Goal: Task Accomplishment & Management: Manage account settings

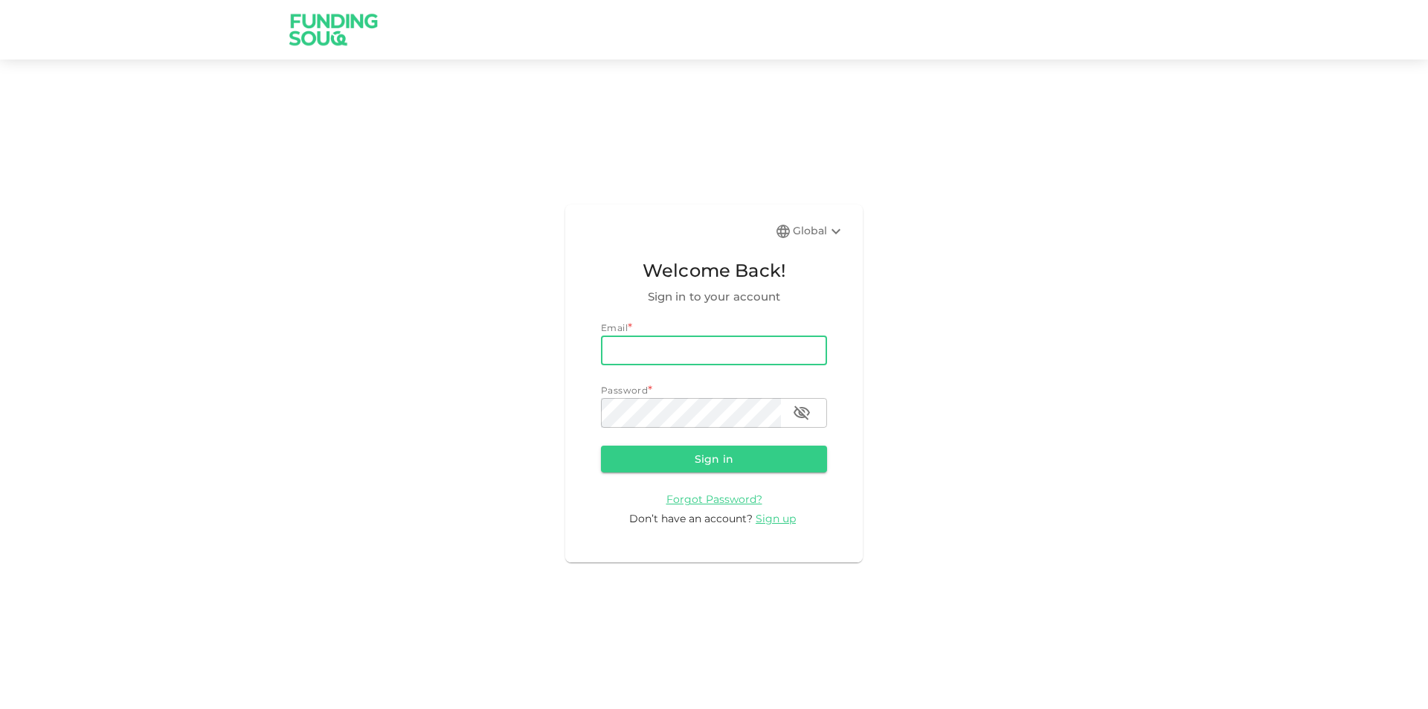
click at [670, 351] on input "email" at bounding box center [714, 351] width 226 height 30
click at [674, 346] on input "email" at bounding box center [714, 351] width 226 height 30
type input "[PERSON_NAME][EMAIL_ADDRESS][PERSON_NAME][DOMAIN_NAME]"
click at [601, 446] on button "Sign in" at bounding box center [714, 459] width 226 height 27
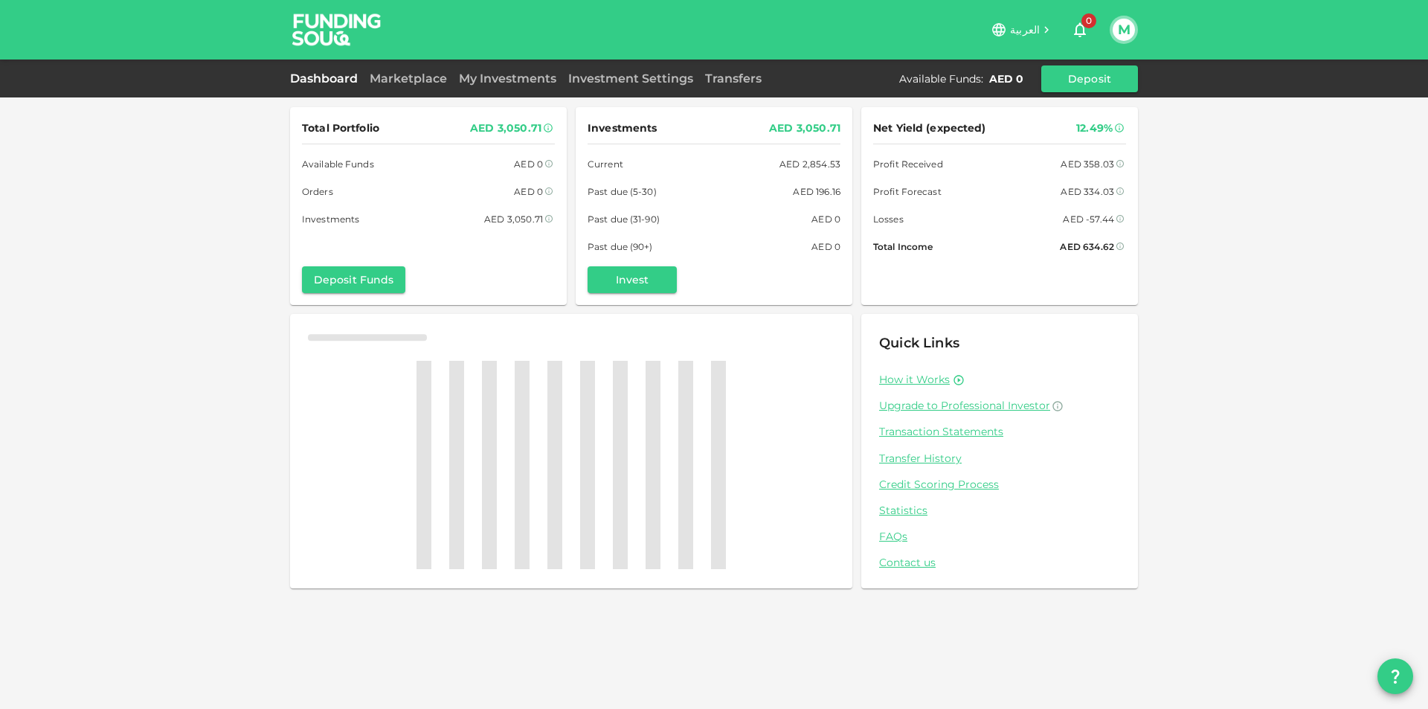
click at [1123, 28] on button "M" at bounding box center [1124, 30] width 22 height 22
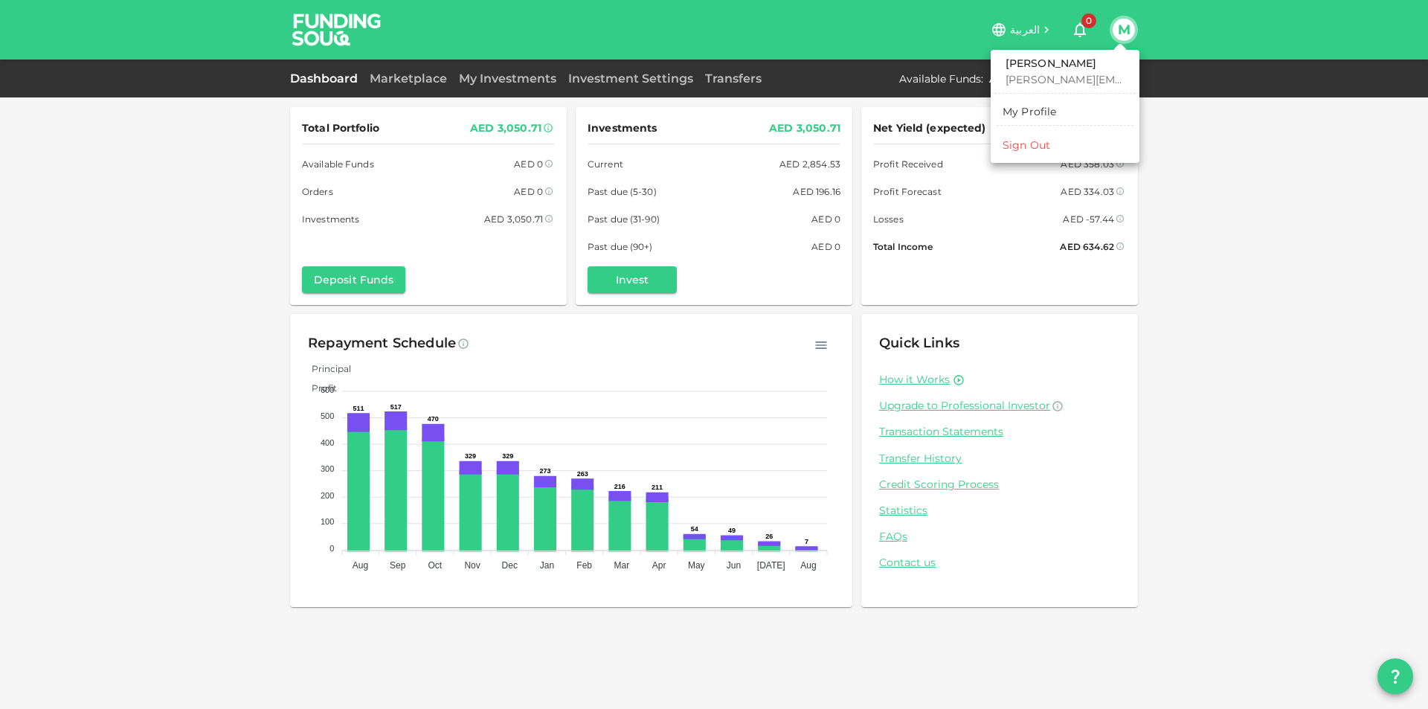
click at [1059, 147] on li "Sign Out" at bounding box center [1065, 145] width 137 height 24
